Goal: Transaction & Acquisition: Subscribe to service/newsletter

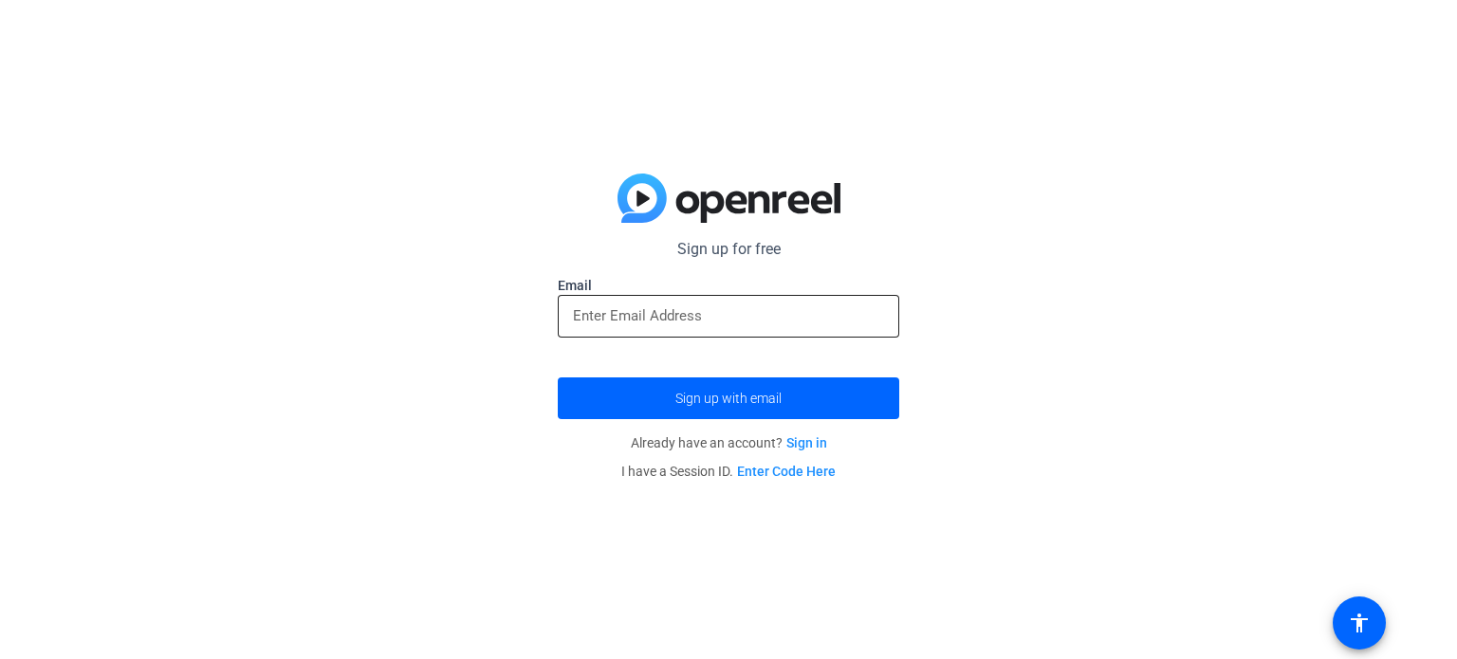
drag, startPoint x: 660, startPoint y: 296, endPoint x: 645, endPoint y: 306, distance: 18.4
click at [645, 306] on div at bounding box center [728, 316] width 311 height 43
click at [645, 306] on input "email" at bounding box center [728, 316] width 311 height 23
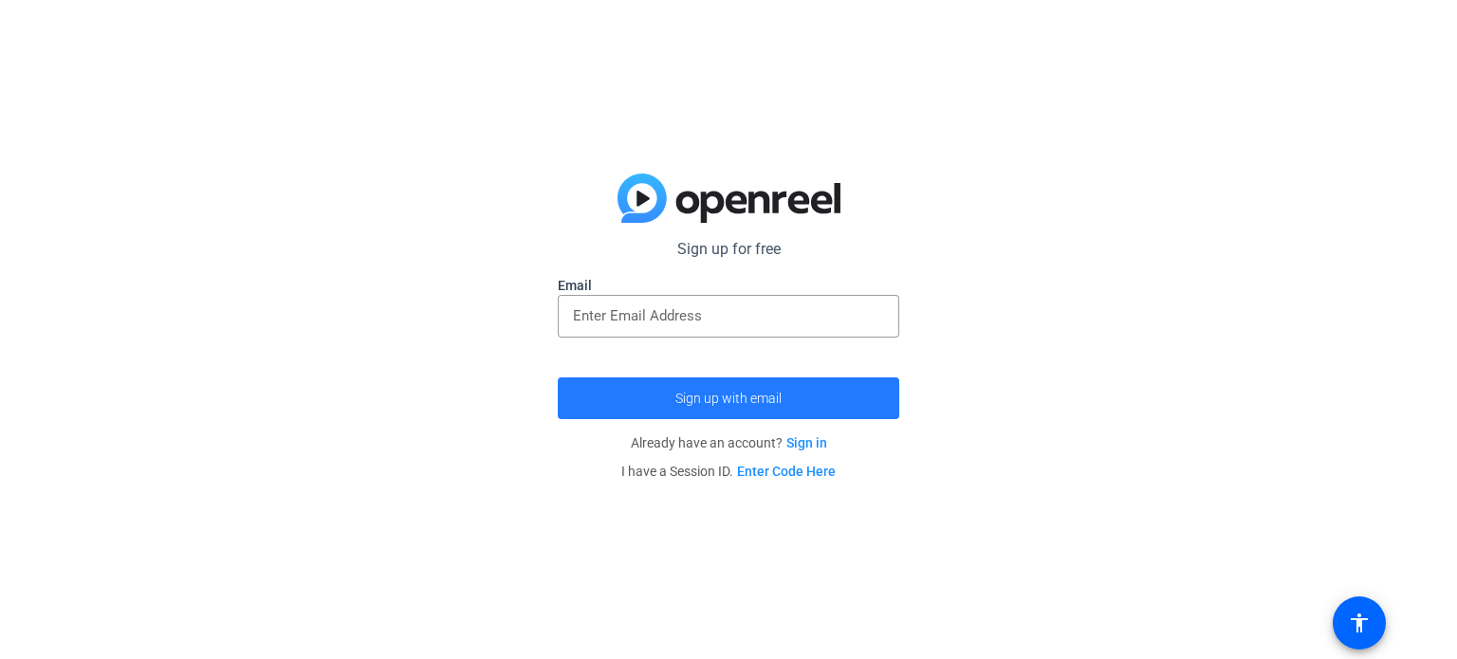
click at [691, 386] on span "submit" at bounding box center [729, 399] width 342 height 46
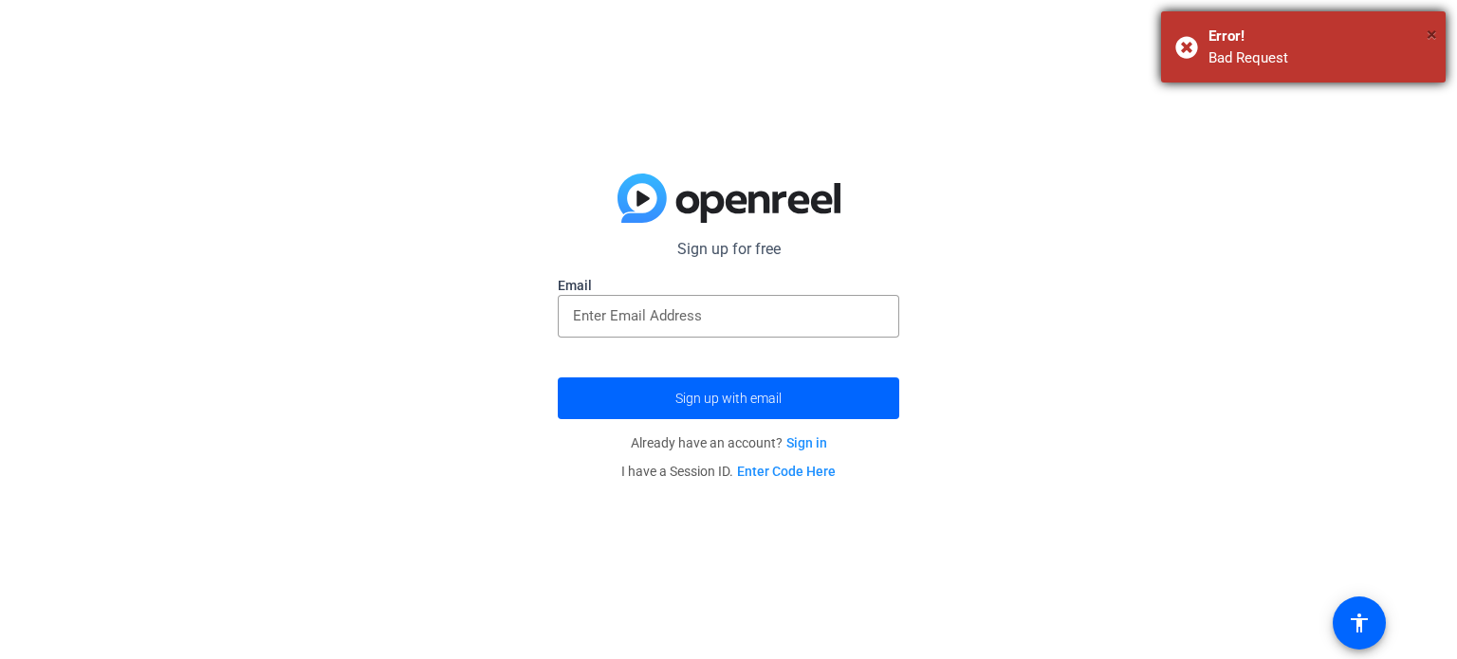
click at [1431, 38] on span "×" at bounding box center [1432, 34] width 10 height 23
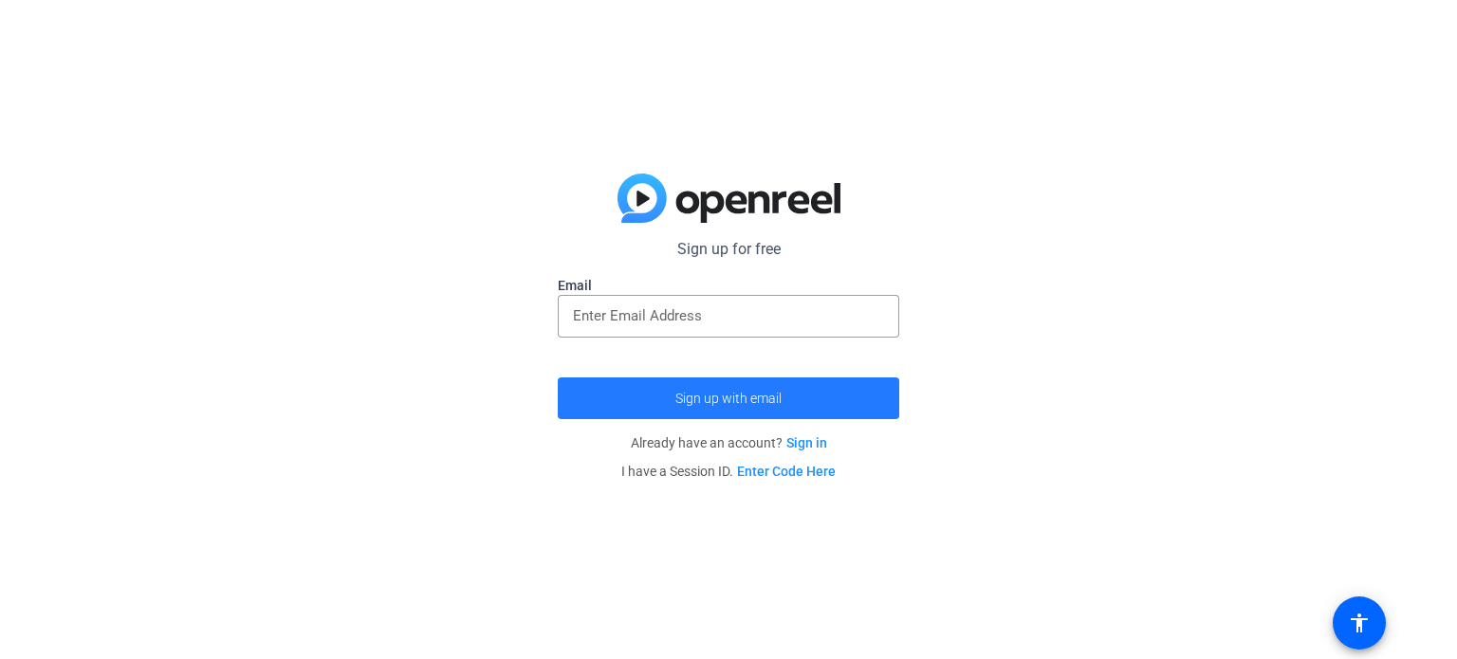
click at [757, 399] on span "Sign up with email" at bounding box center [729, 399] width 106 height 0
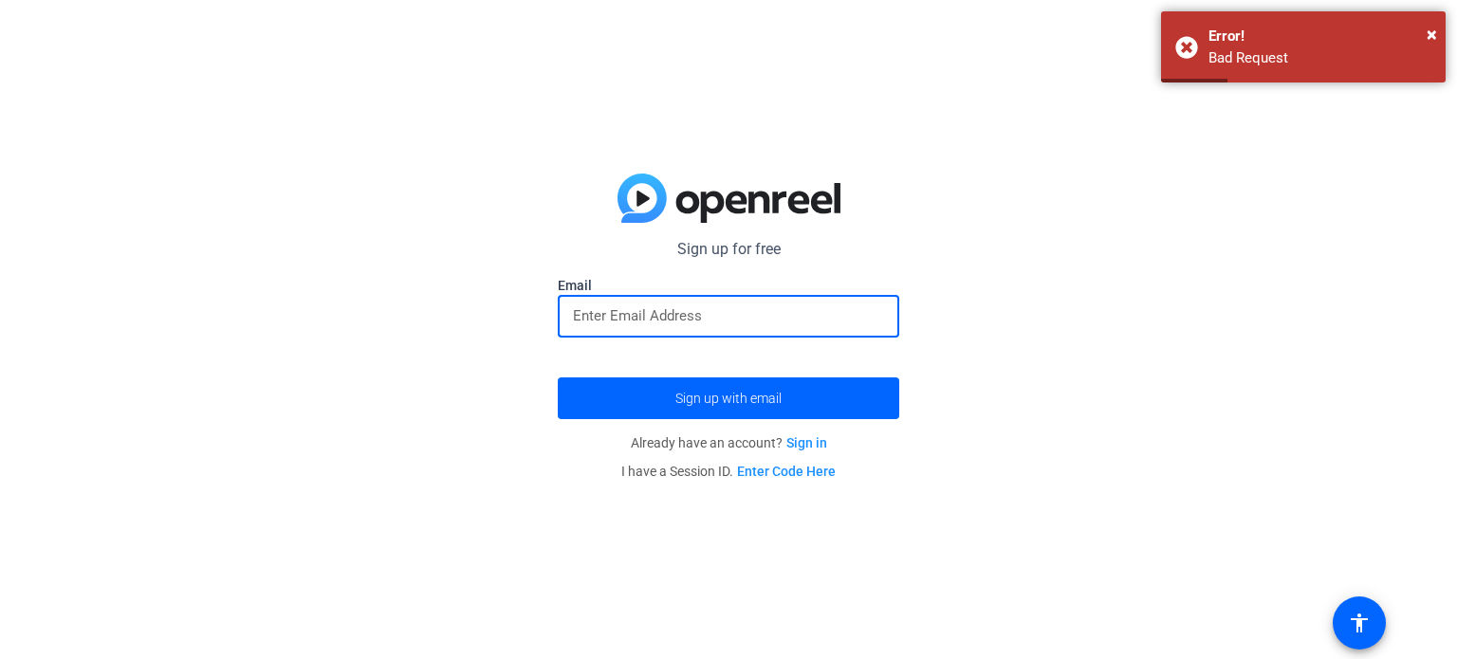
click at [762, 311] on input "email" at bounding box center [728, 316] width 311 height 23
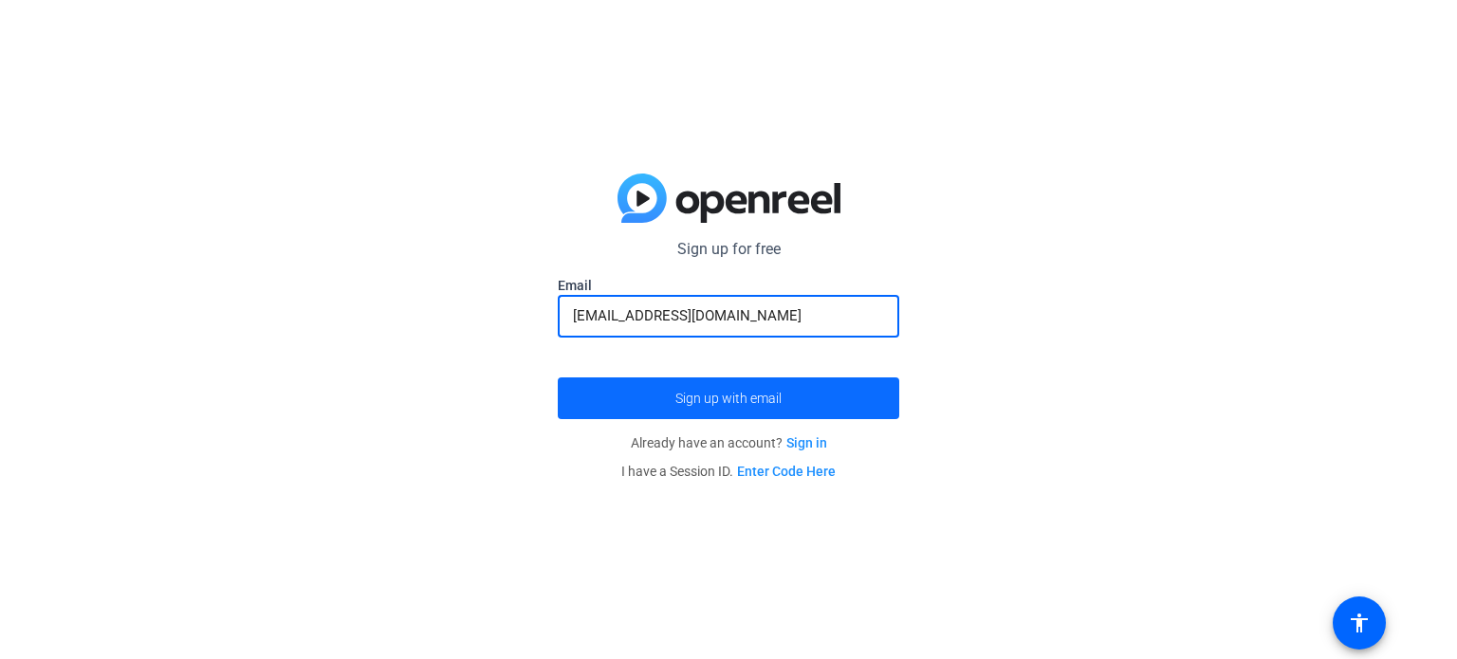
type input "[EMAIL_ADDRESS][DOMAIN_NAME]"
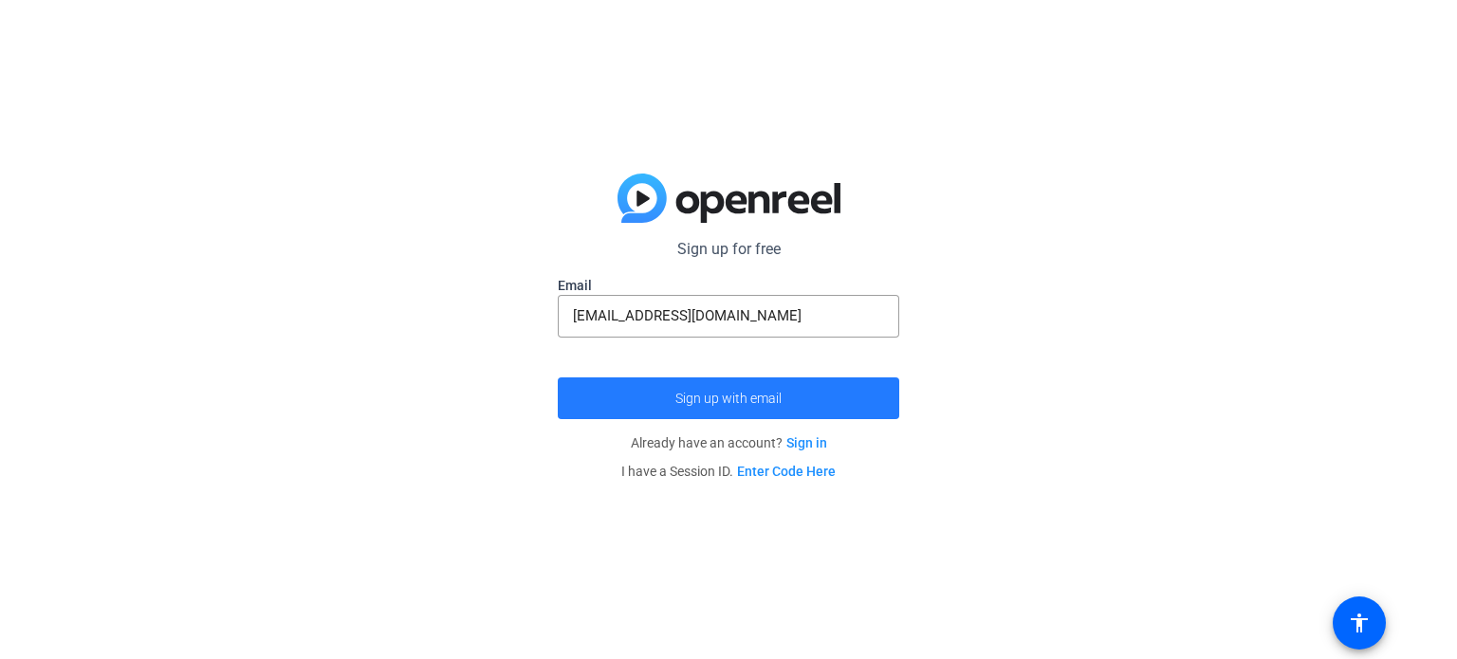
click at [691, 399] on span "Sign up with email" at bounding box center [729, 399] width 106 height 0
